Goal: Check status: Check status

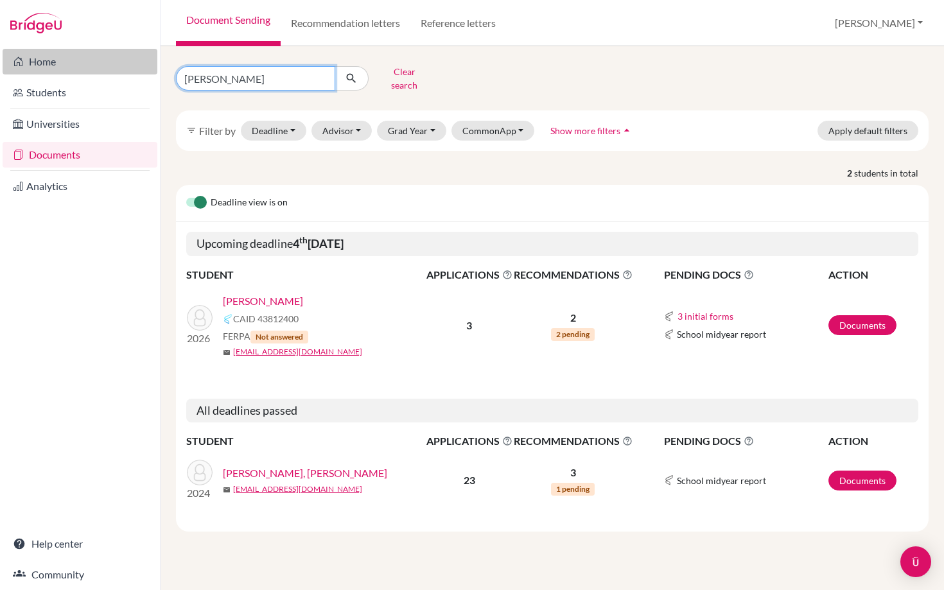
drag, startPoint x: 214, startPoint y: 74, endPoint x: 148, endPoint y: 74, distance: 66.1
click at [148, 74] on div "Home Students Universities Documents Analytics Help center Community Document S…" at bounding box center [472, 295] width 944 height 590
type input "gurdian"
click button "submit" at bounding box center [351, 78] width 34 height 24
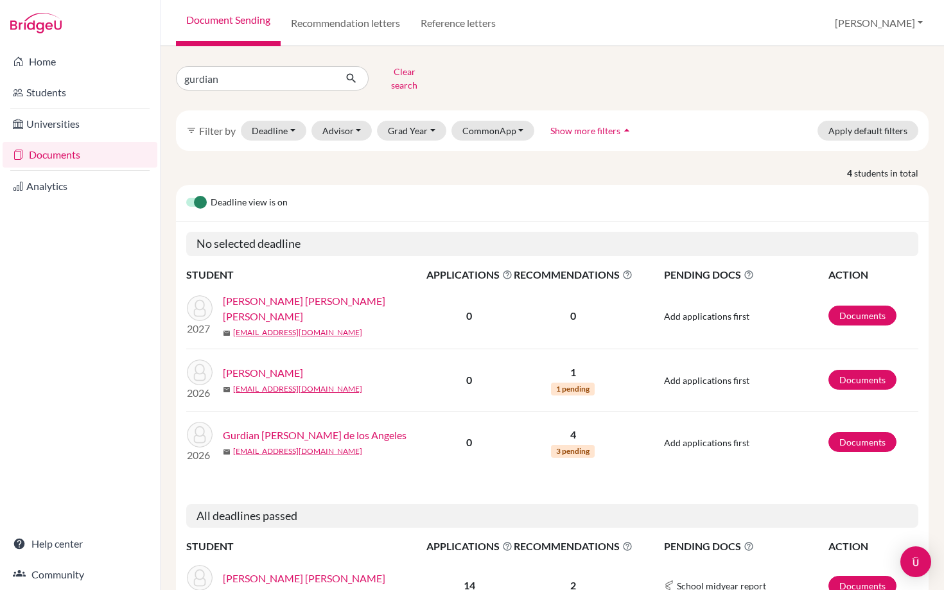
click at [296, 428] on link "Gurdian [PERSON_NAME] de los Angeles" at bounding box center [315, 435] width 184 height 15
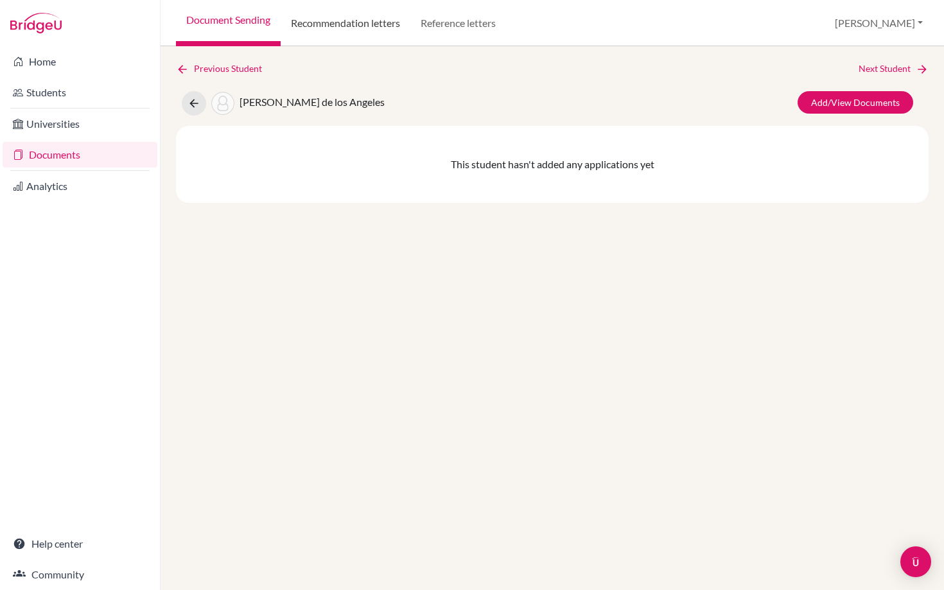
click at [328, 42] on link "Recommendation letters" at bounding box center [346, 23] width 130 height 46
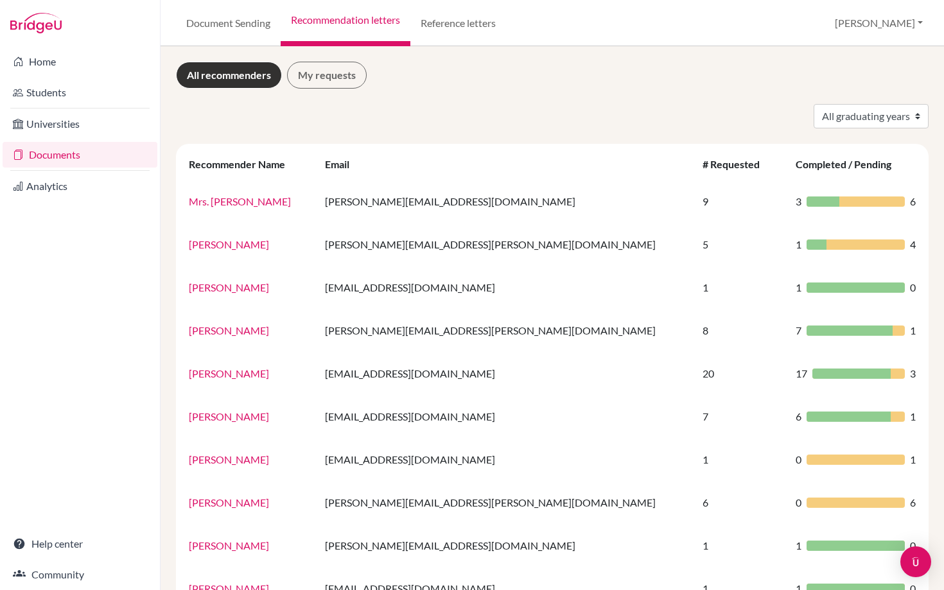
click at [58, 155] on link "Documents" at bounding box center [80, 155] width 155 height 26
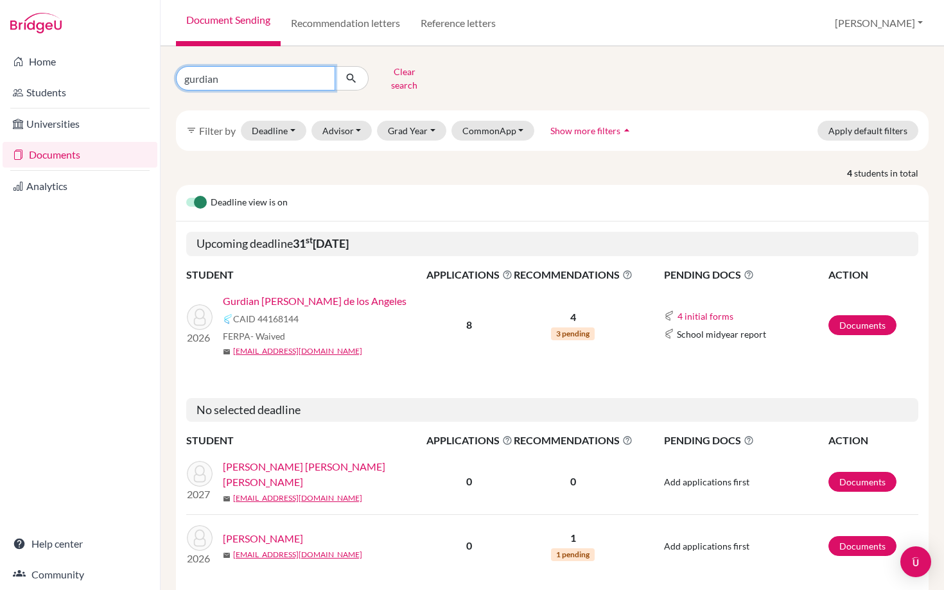
click at [245, 76] on input "gurdian" at bounding box center [255, 78] width 159 height 24
click at [355, 293] on link "Gurdian [PERSON_NAME] de los Angeles" at bounding box center [315, 300] width 184 height 15
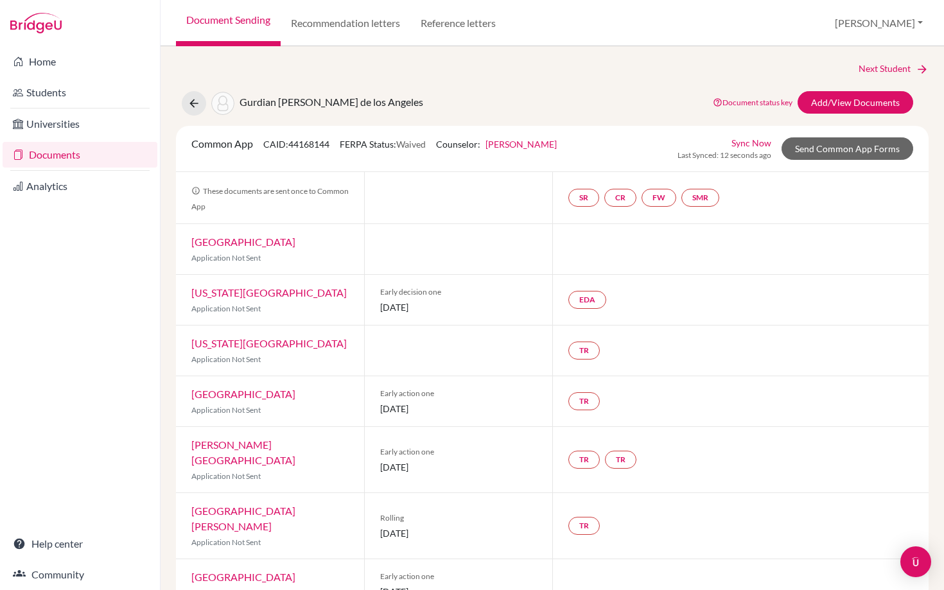
scroll to position [70, 0]
